Goal: Transaction & Acquisition: Purchase product/service

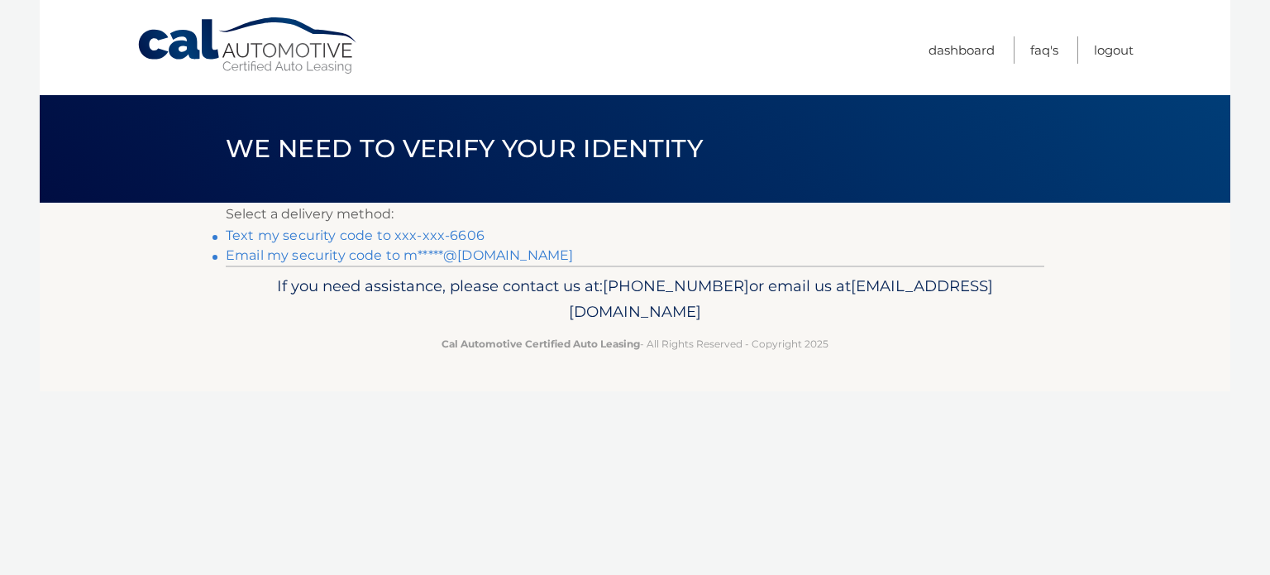
click at [294, 232] on link "Text my security code to xxx-xxx-6606" at bounding box center [355, 235] width 259 height 16
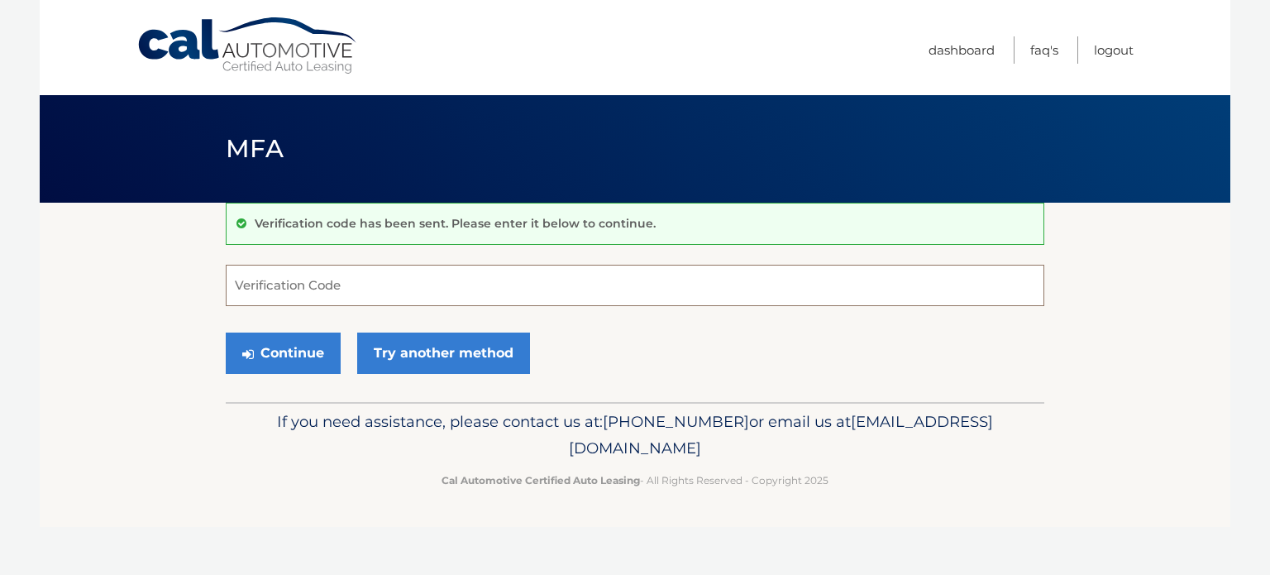
click at [280, 283] on input "Verification Code" at bounding box center [635, 285] width 819 height 41
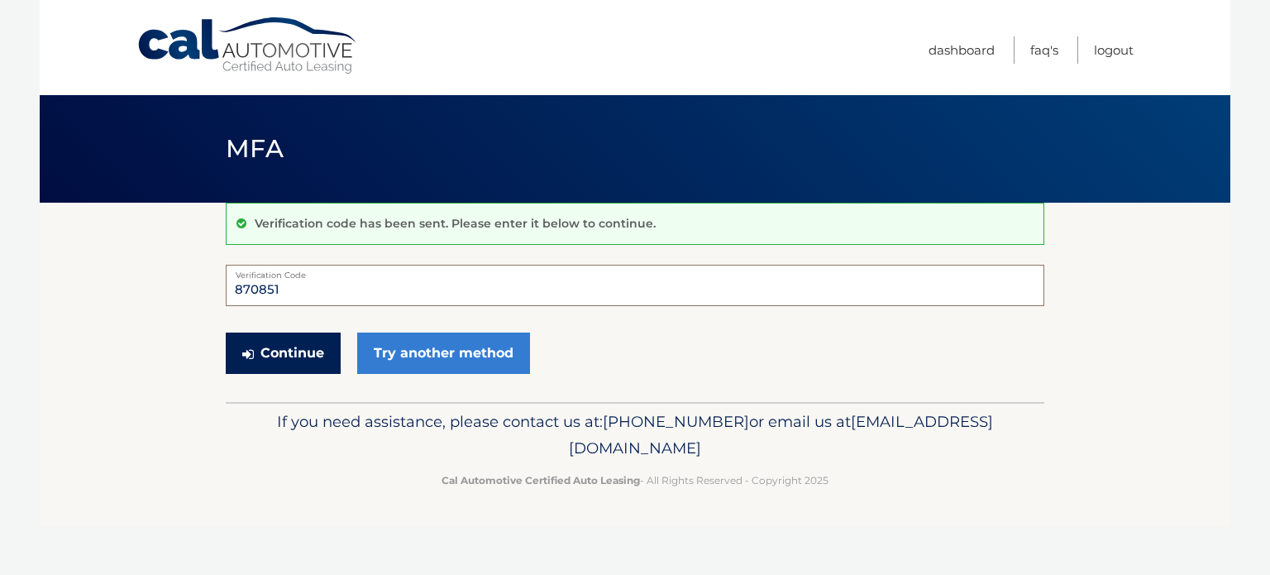
type input "870851"
click at [290, 355] on button "Continue" at bounding box center [283, 352] width 115 height 41
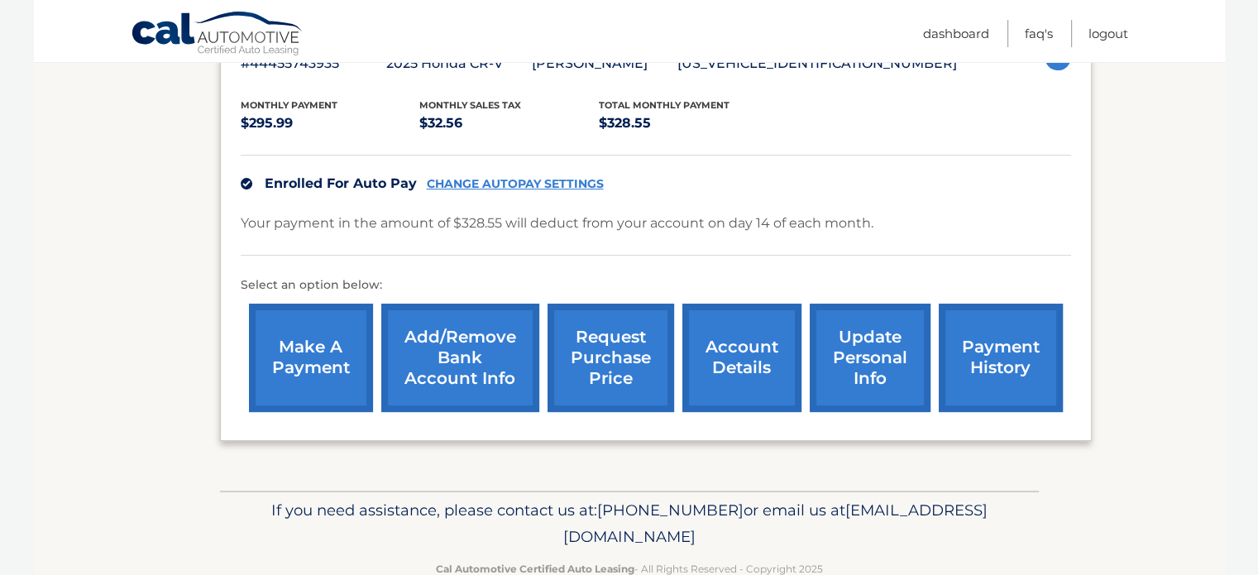
scroll to position [331, 0]
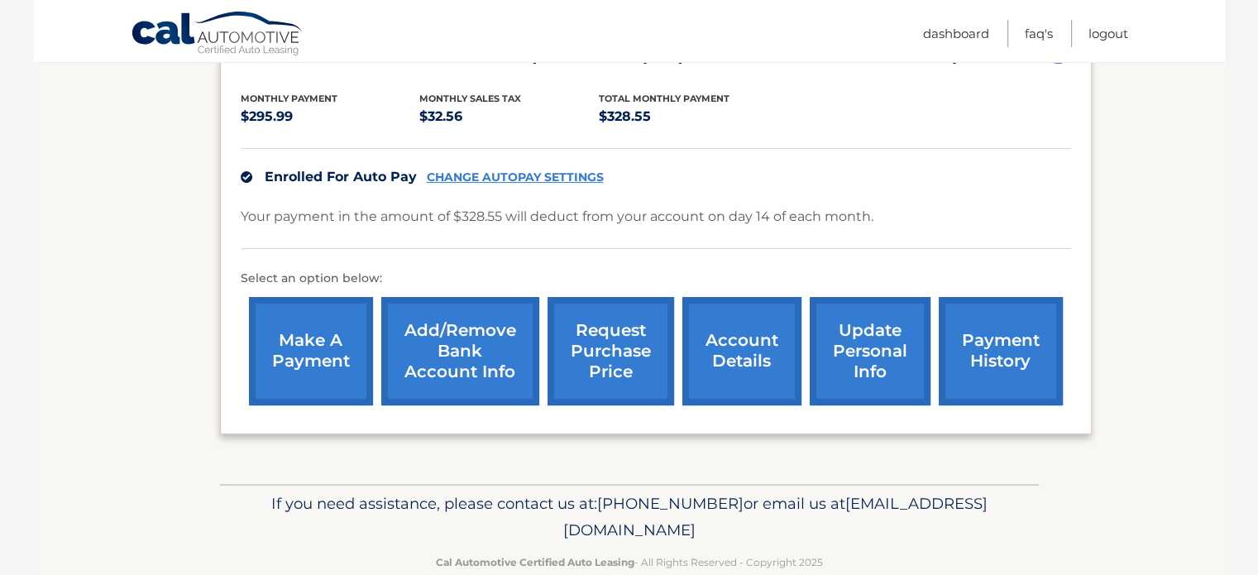
click at [289, 327] on link "make a payment" at bounding box center [311, 351] width 124 height 108
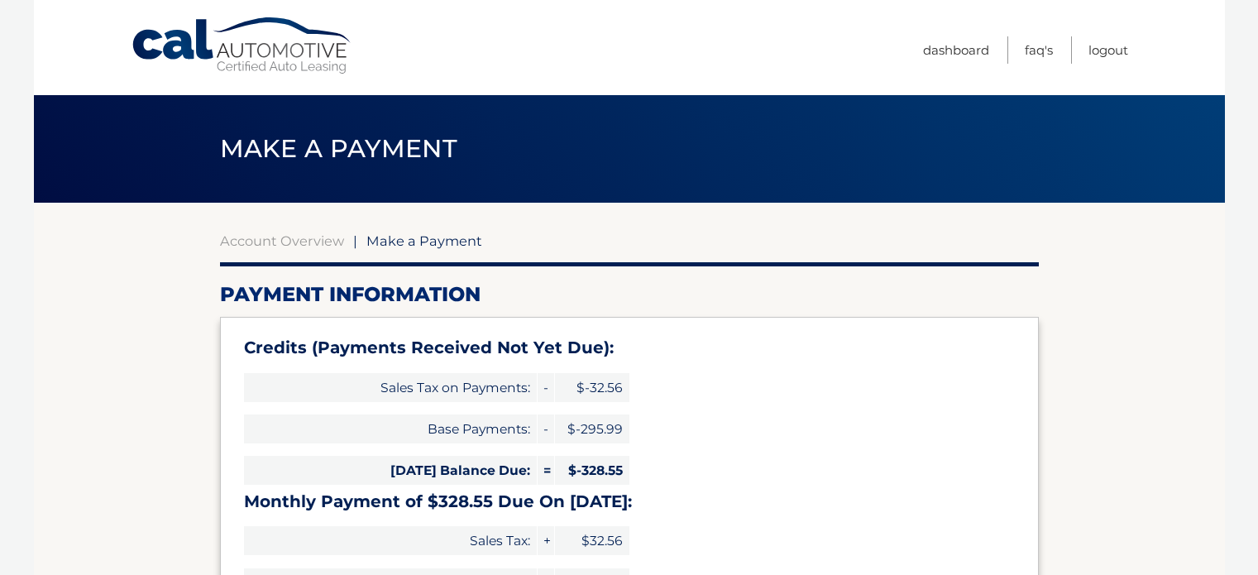
select select "MDZlM2ZlNjQtOTJiMi00YWY5LWI2MTQtZDFiMzIwMzZjMTIw"
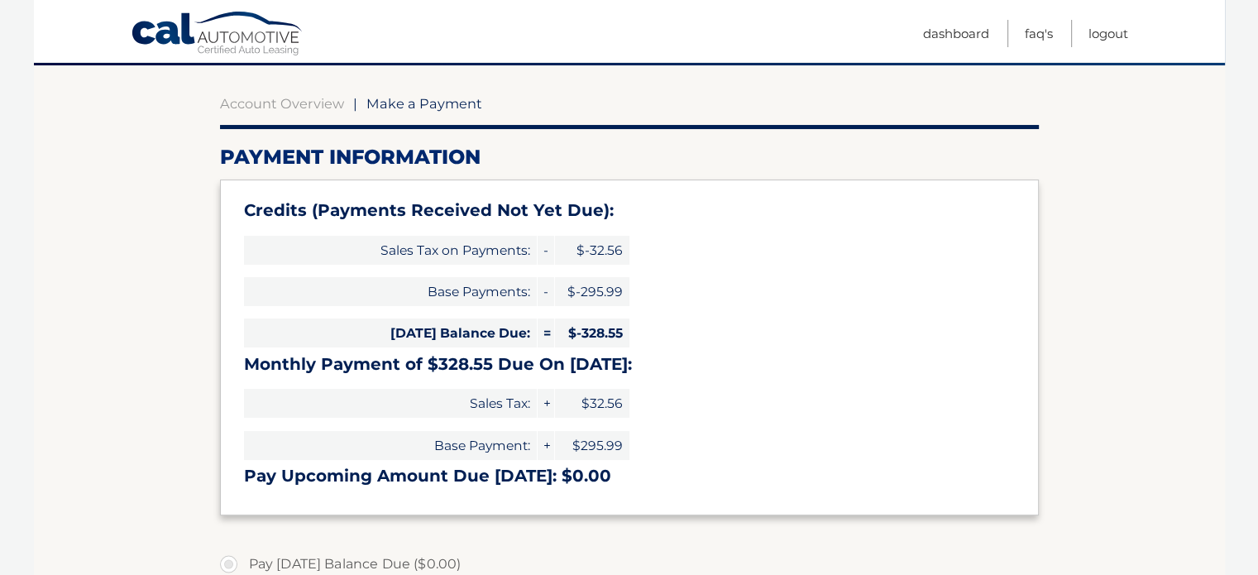
scroll to position [248, 0]
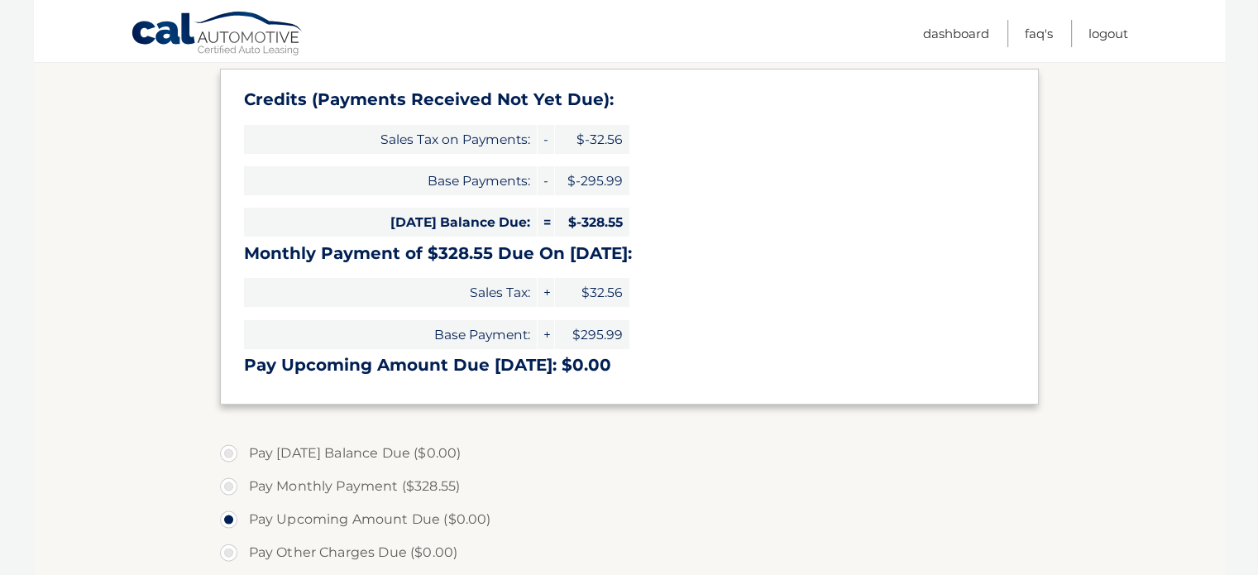
click at [731, 220] on div "Credits (Payments Received Not Yet Due): Sales Tax on Payments: - $-32.56 Base …" at bounding box center [629, 237] width 819 height 336
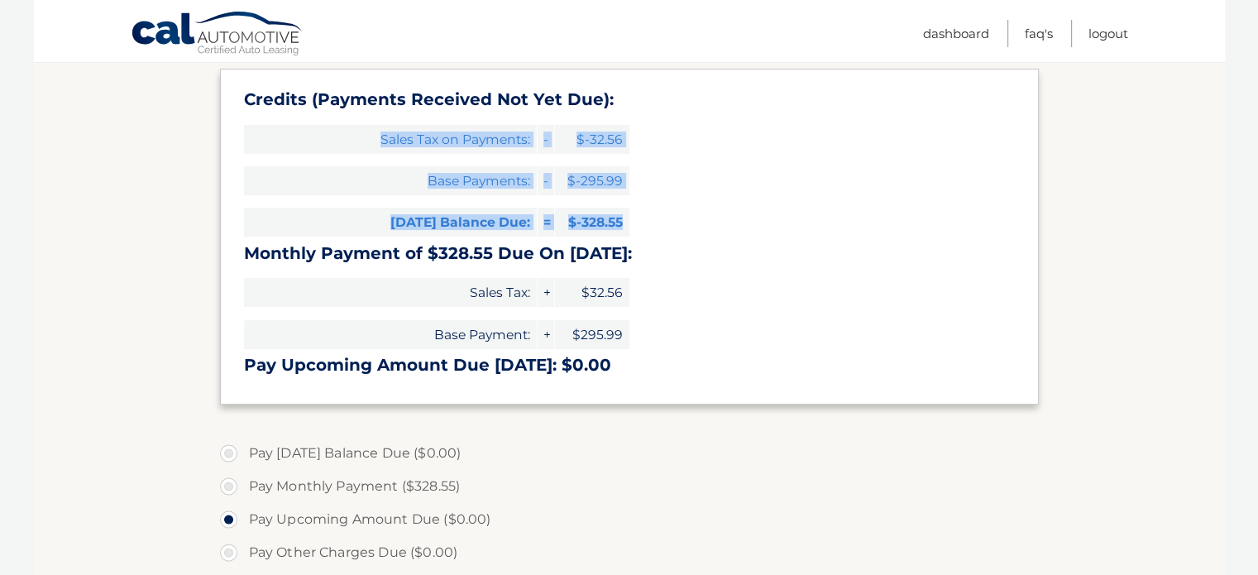
drag, startPoint x: 731, startPoint y: 220, endPoint x: 733, endPoint y: 109, distance: 110.8
click at [733, 109] on div "Credits (Payments Received Not Yet Due): Sales Tax on Payments: - $-32.56 Base …" at bounding box center [629, 237] width 819 height 336
click at [734, 218] on div "Credits (Payments Received Not Yet Due): Sales Tax on Payments: - $-32.56 Base …" at bounding box center [629, 237] width 819 height 336
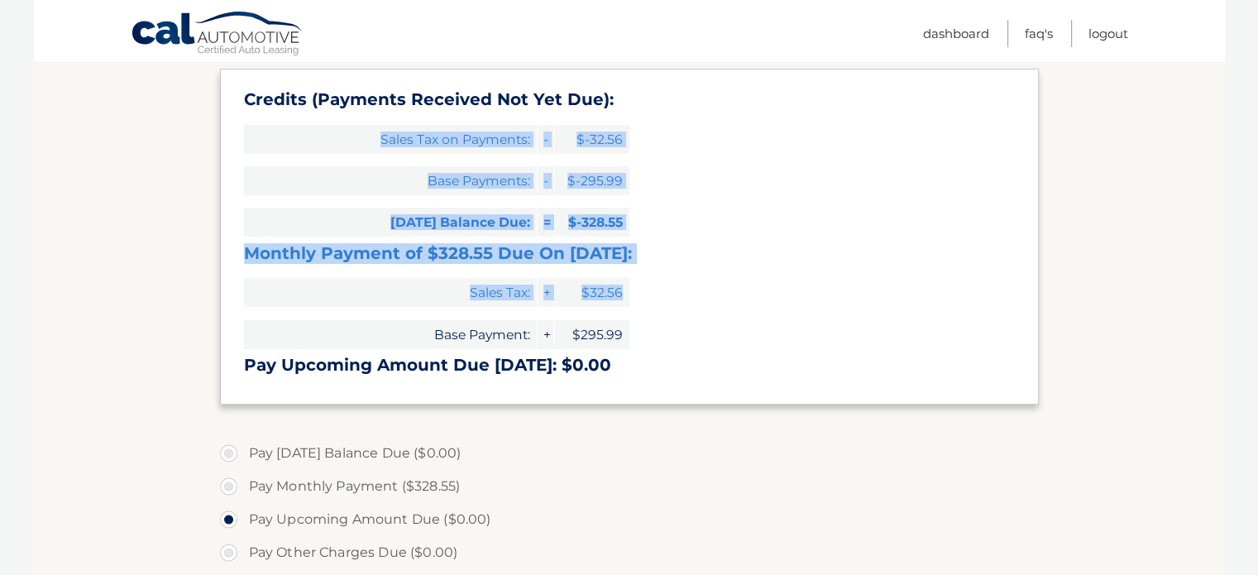
drag, startPoint x: 712, startPoint y: 280, endPoint x: 695, endPoint y: 85, distance: 195.9
click at [700, 69] on div "Credits (Payments Received Not Yet Due): Sales Tax on Payments: - $-32.56 Base …" at bounding box center [629, 237] width 819 height 336
click at [679, 280] on div "Credits (Payments Received Not Yet Due): Sales Tax on Payments: - $-32.56 Base …" at bounding box center [629, 237] width 819 height 336
drag, startPoint x: 672, startPoint y: 340, endPoint x: 678, endPoint y: 113, distance: 226.7
click at [678, 113] on div "Credits (Payments Received Not Yet Due): Sales Tax on Payments: - $-32.56 Base …" at bounding box center [629, 237] width 819 height 336
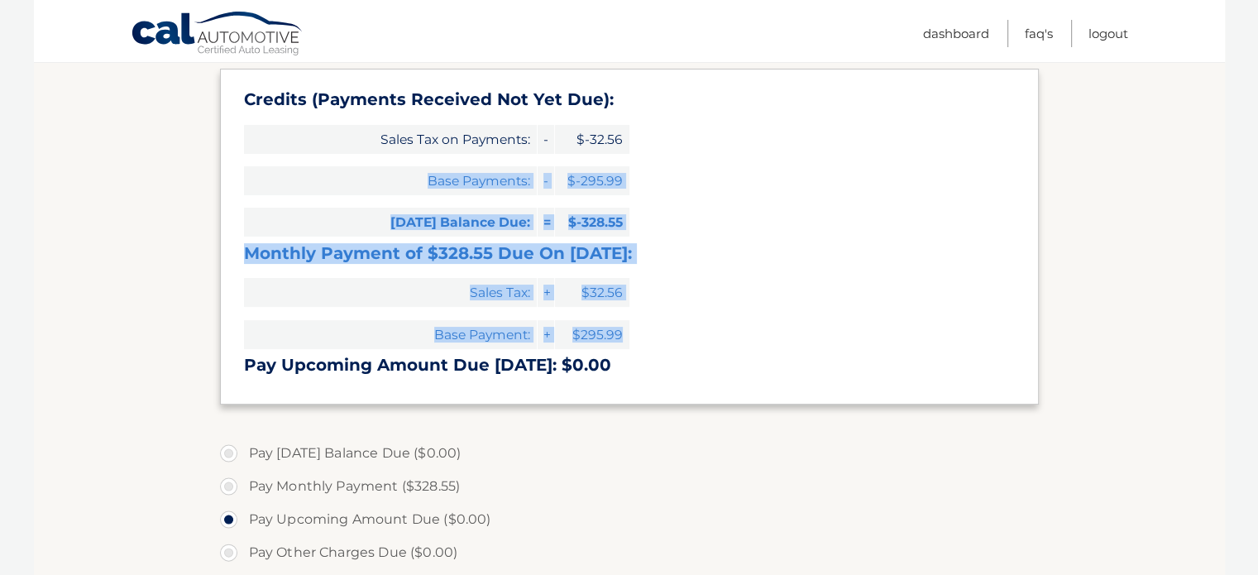
click at [764, 337] on div "Credits (Payments Received Not Yet Due): Sales Tax on Payments: - $-32.56 Base …" at bounding box center [629, 237] width 819 height 336
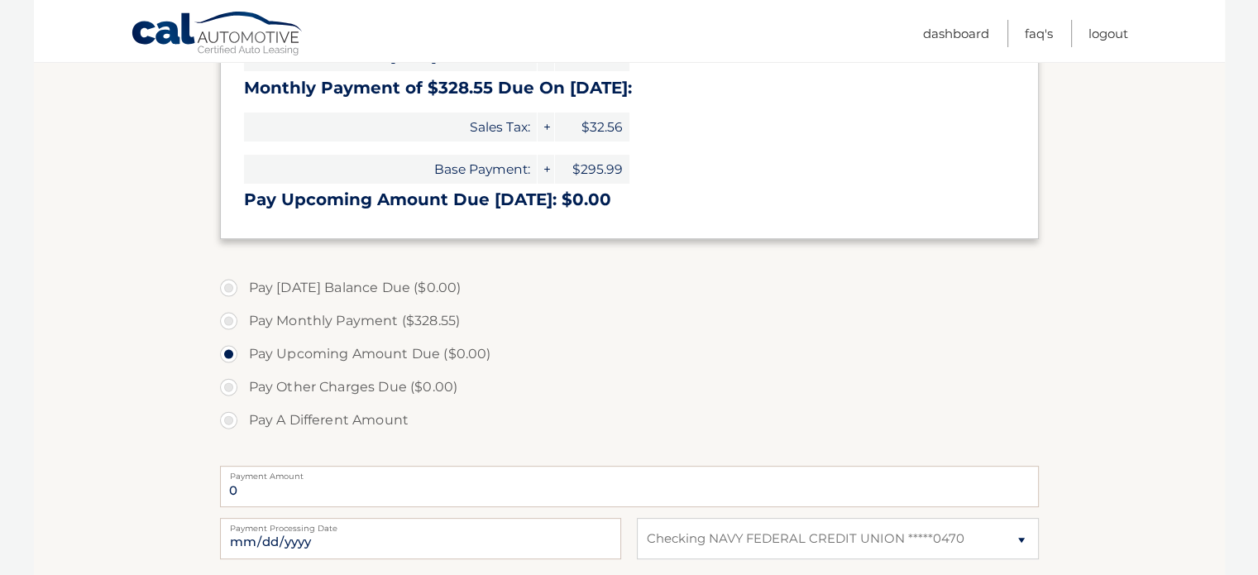
scroll to position [331, 0]
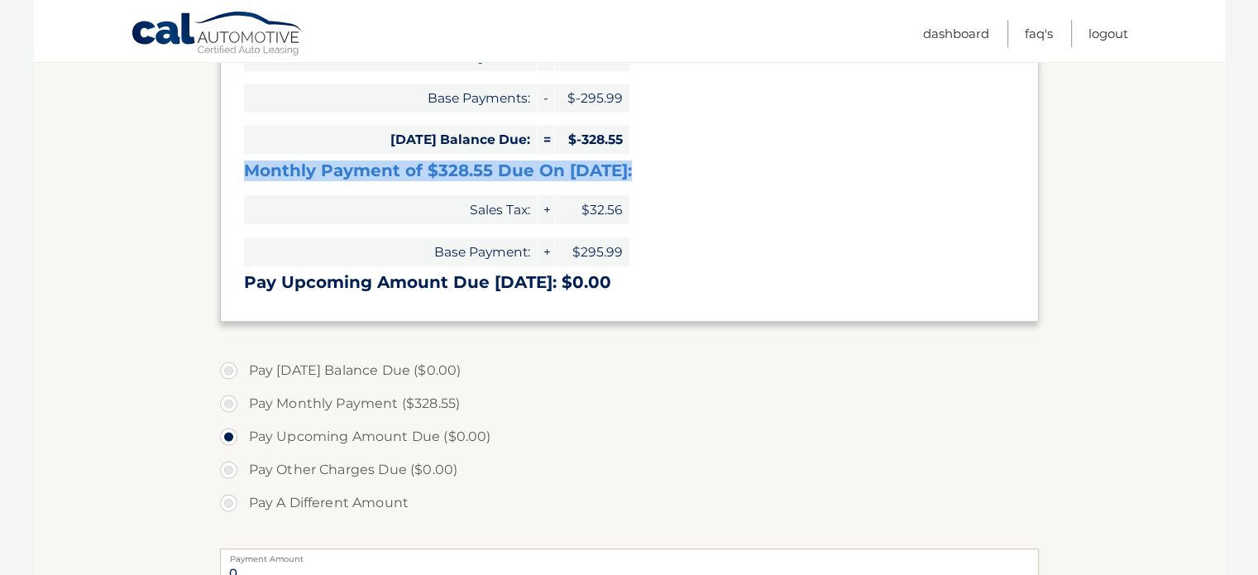
drag, startPoint x: 256, startPoint y: 171, endPoint x: 662, endPoint y: 169, distance: 406.9
click at [662, 169] on div "Credits (Payments Received Not Yet Due): Sales Tax on Payments: - $-32.56 Base …" at bounding box center [629, 154] width 819 height 336
click at [662, 169] on h3 "Monthly Payment of $328.55 Due On Oct 14:" at bounding box center [629, 170] width 771 height 21
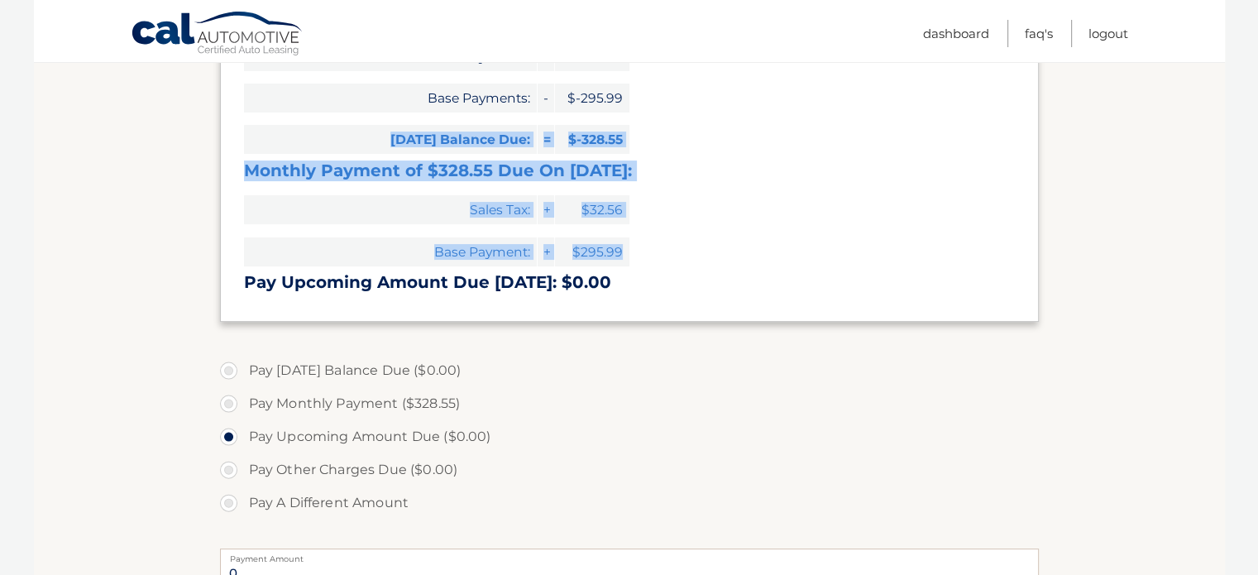
drag, startPoint x: 694, startPoint y: 269, endPoint x: 686, endPoint y: 108, distance: 160.7
click at [686, 108] on div "Credits (Payments Received Not Yet Due): Sales Tax on Payments: - $-32.56 Base …" at bounding box center [629, 154] width 819 height 336
click at [755, 260] on div "Credits (Payments Received Not Yet Due): Sales Tax on Payments: - $-32.56 Base …" at bounding box center [629, 154] width 819 height 336
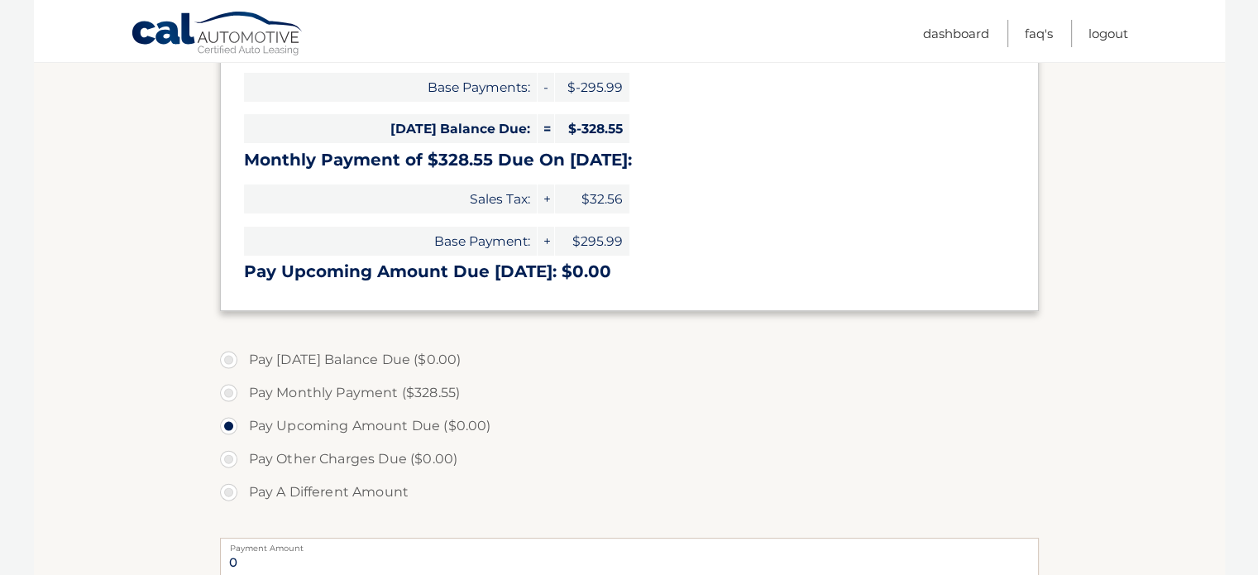
scroll to position [414, 0]
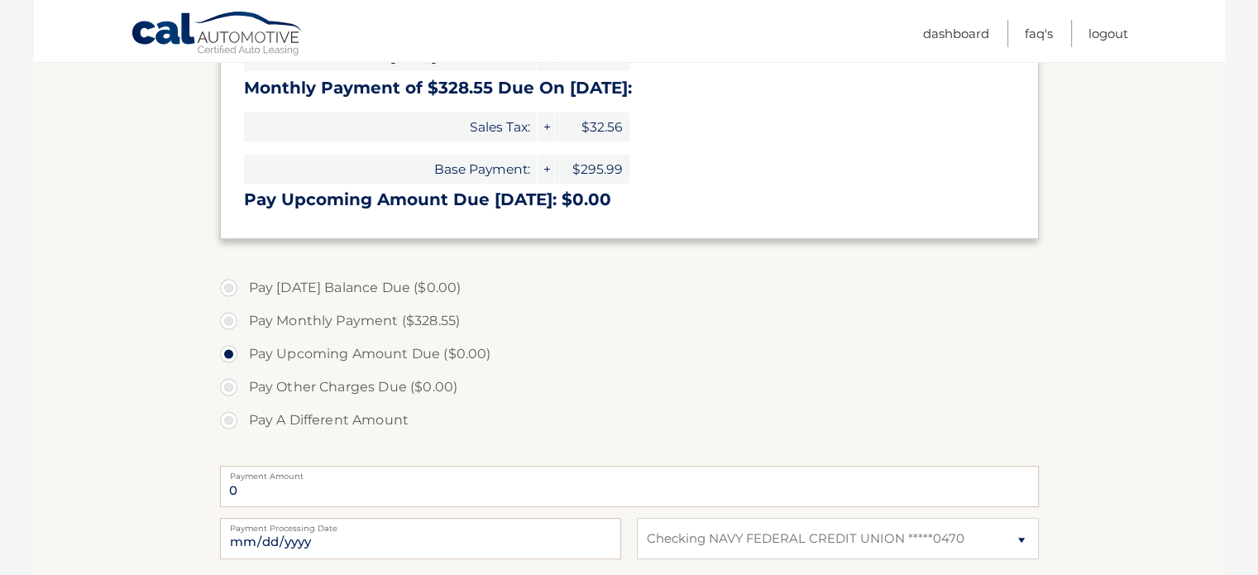
click at [227, 322] on label "Pay Monthly Payment ($328.55)" at bounding box center [629, 320] width 819 height 33
click at [227, 322] on input "Pay Monthly Payment ($328.55)" at bounding box center [235, 317] width 17 height 26
radio input "true"
type input "328.55"
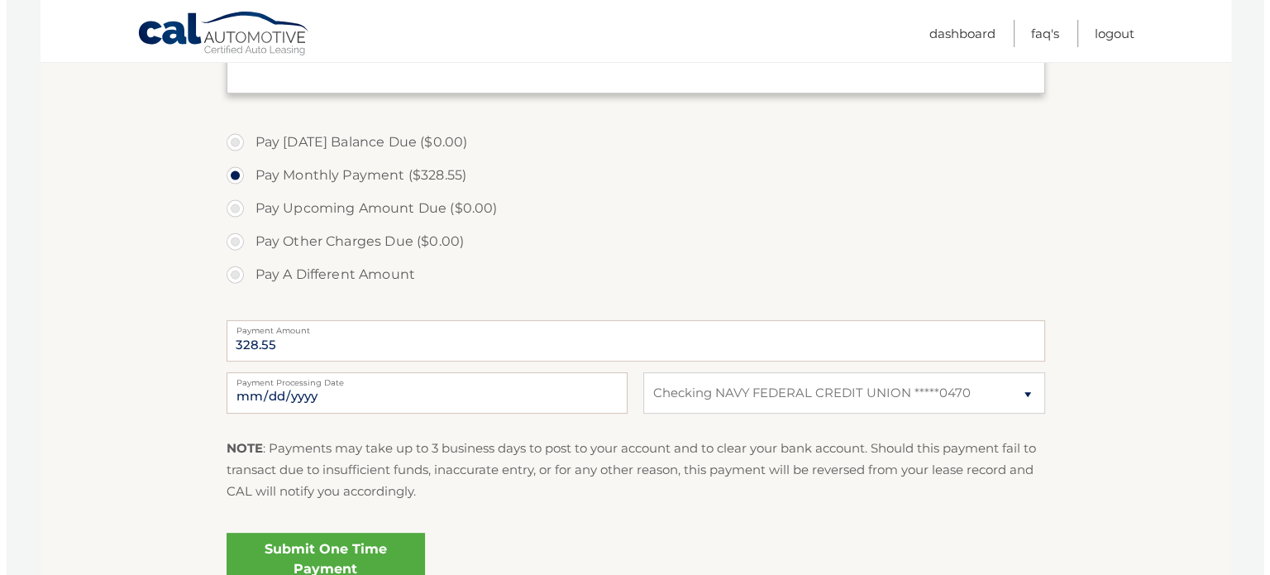
scroll to position [662, 0]
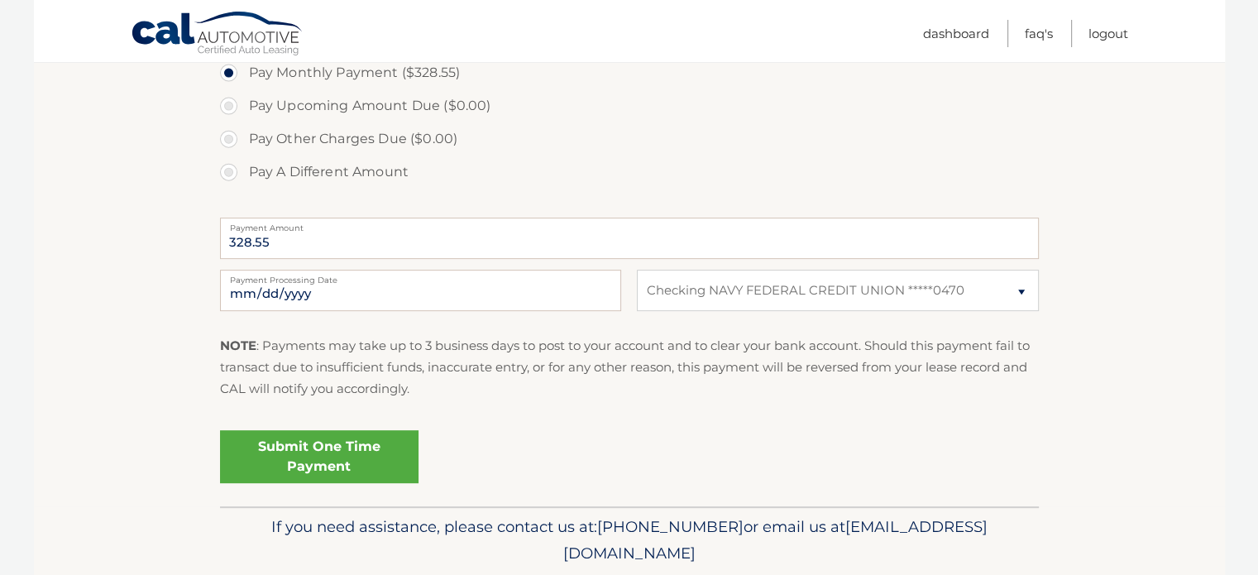
click at [323, 453] on link "Submit One Time Payment" at bounding box center [319, 456] width 198 height 53
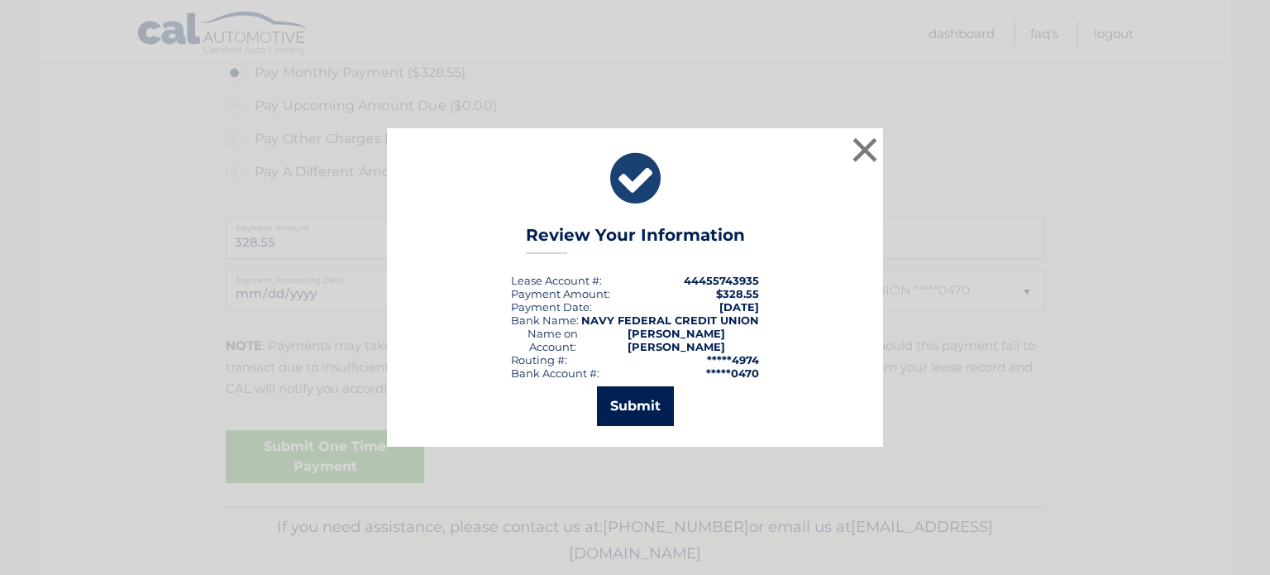
click at [626, 396] on button "Submit" at bounding box center [635, 406] width 77 height 40
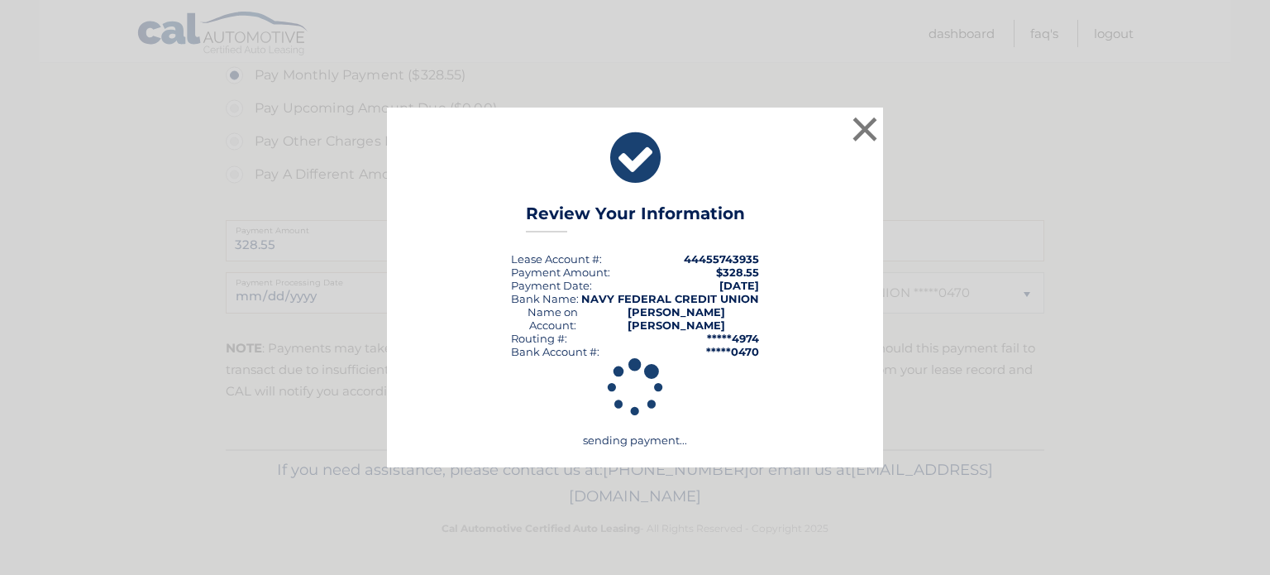
scroll to position [658, 0]
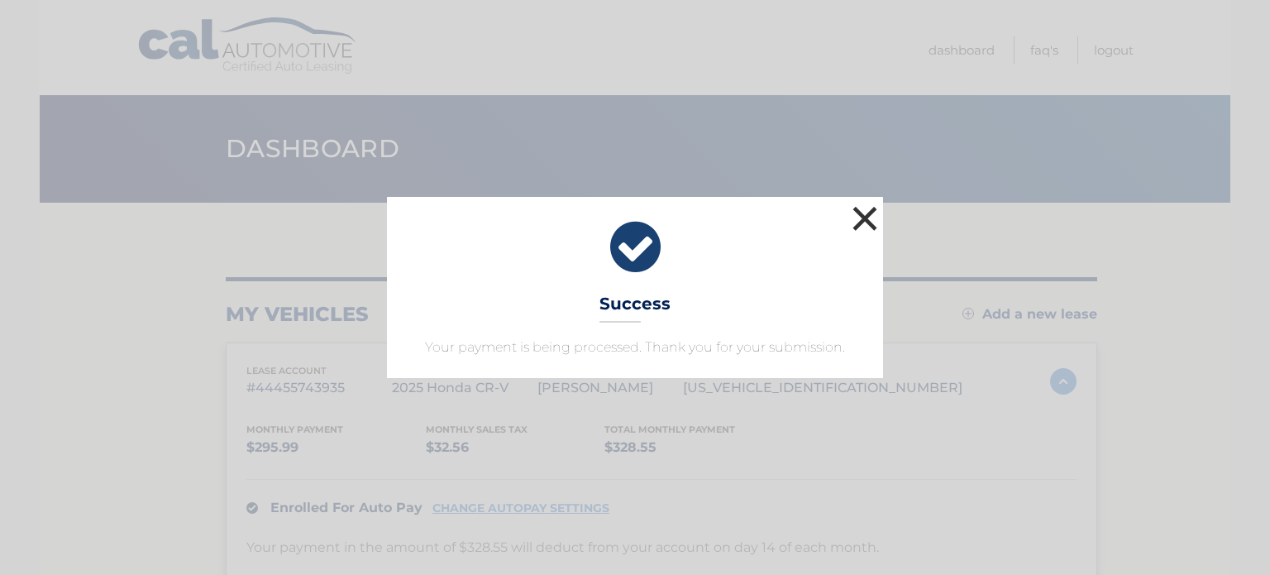
click at [858, 216] on button "×" at bounding box center [865, 218] width 33 height 33
